Goal: Find contact information: Find contact information

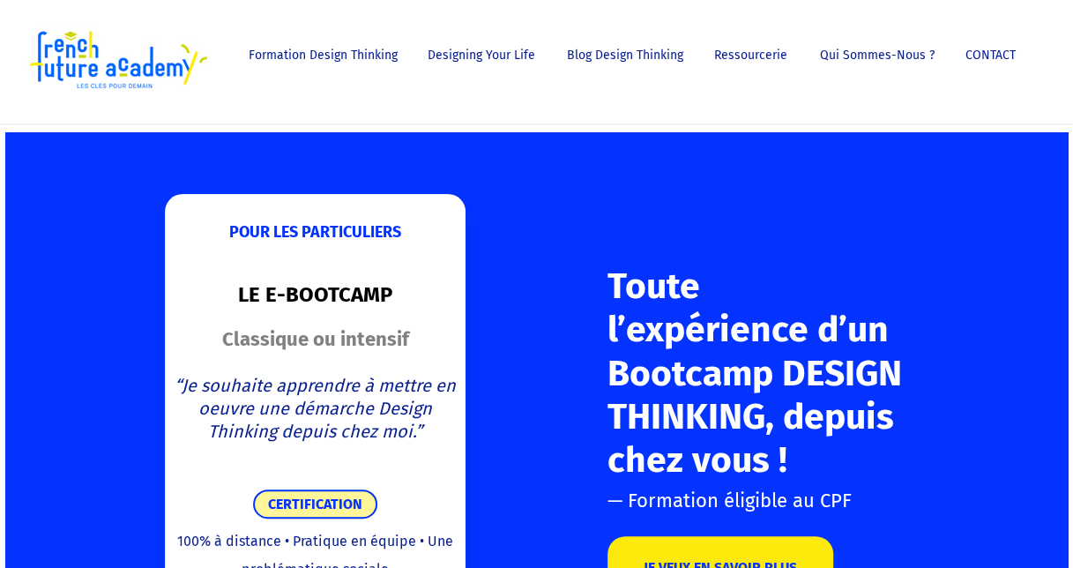
click at [1005, 53] on span "CONTACT" at bounding box center [990, 55] width 50 height 15
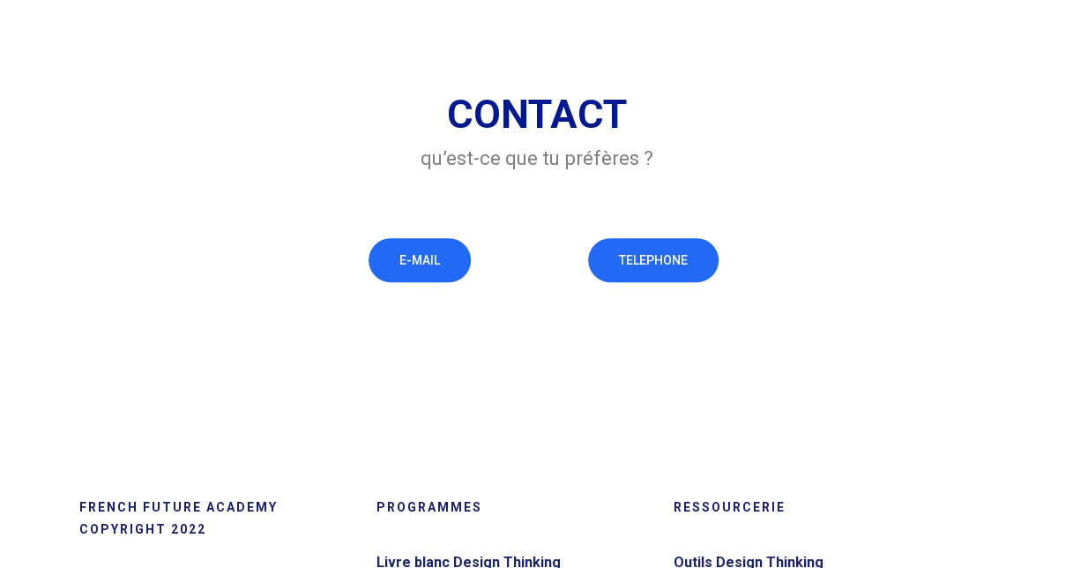
scroll to position [176, 0]
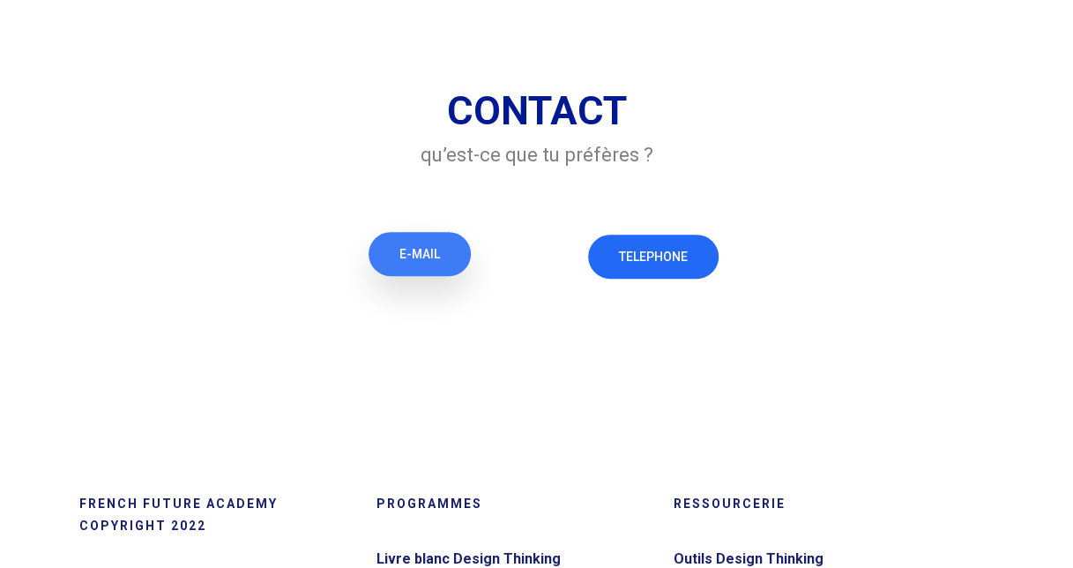
click at [449, 250] on link "E-MAIL" at bounding box center [420, 254] width 102 height 44
